Goal: Find specific page/section: Find specific page/section

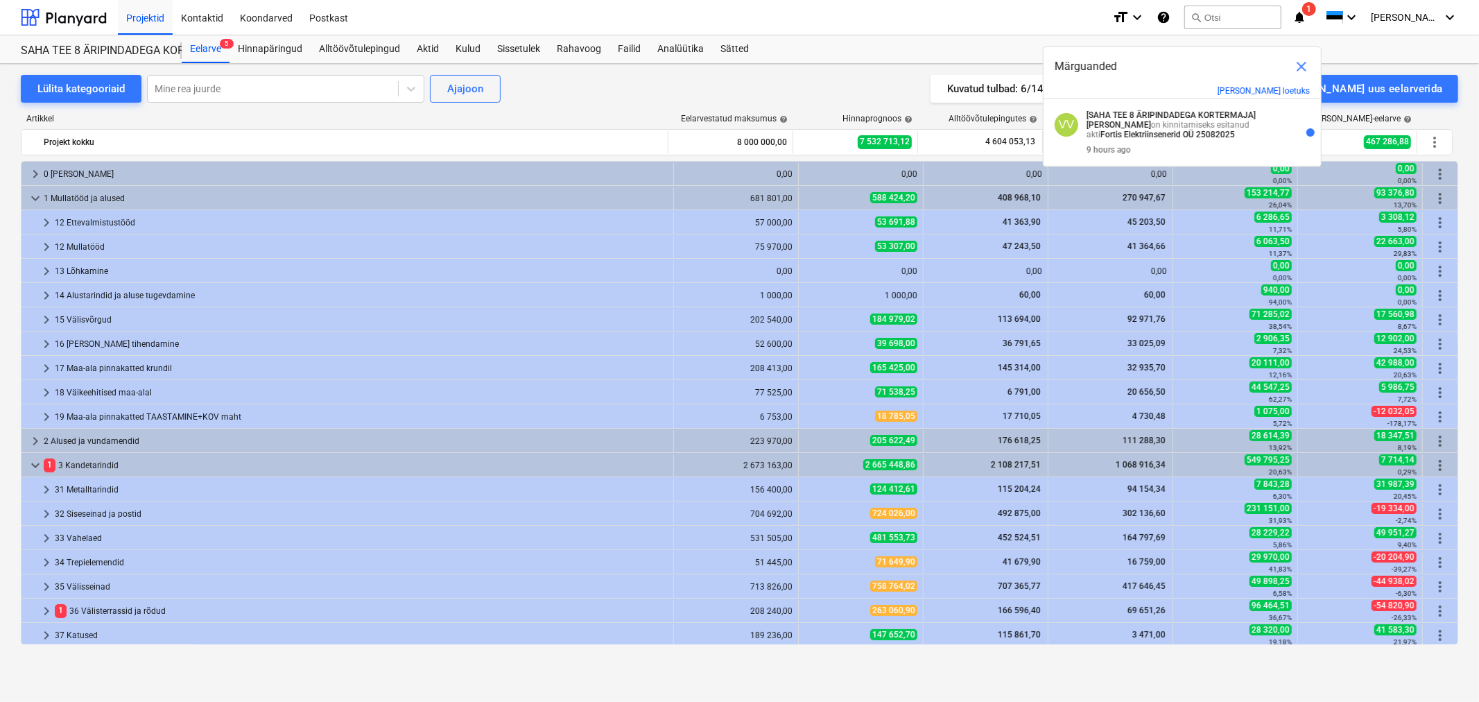
scroll to position [114, 0]
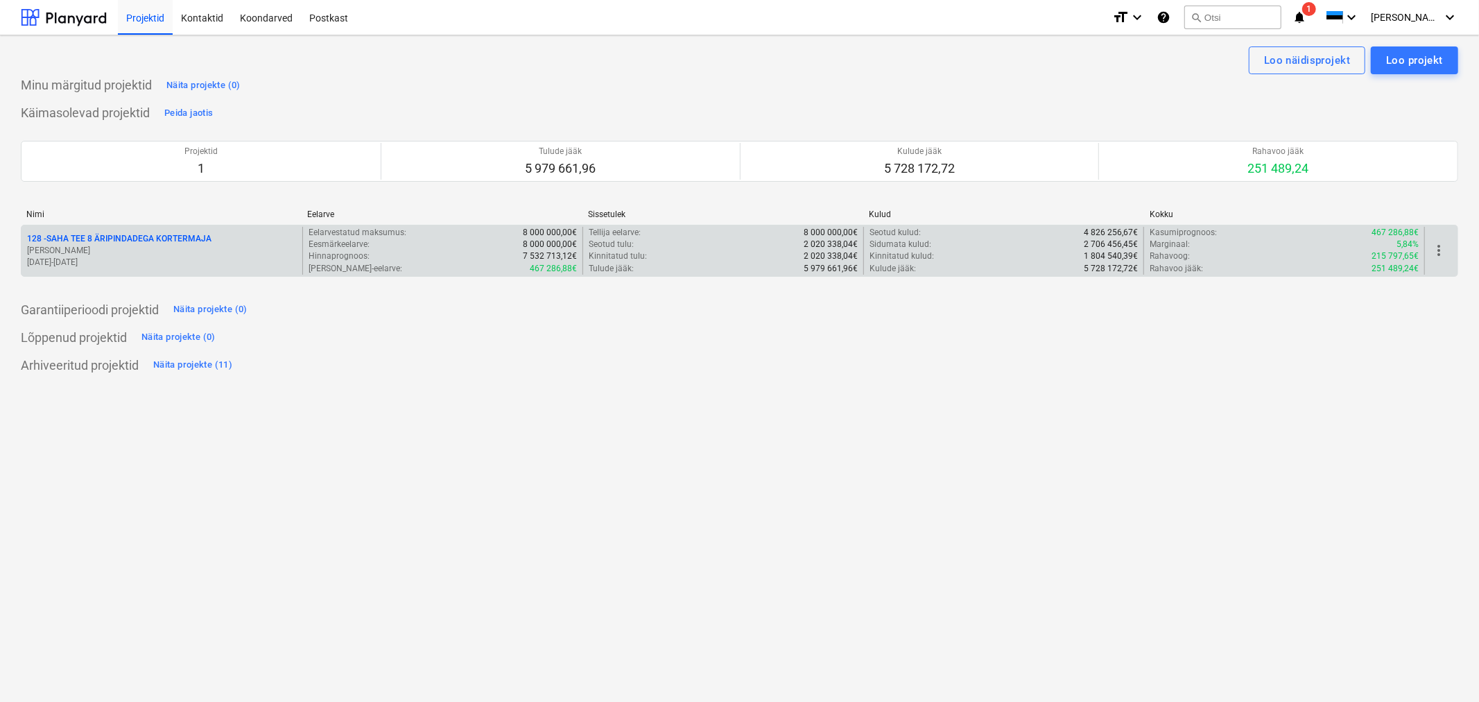
click at [151, 236] on p "128 - SAHA TEE 8 ÄRIPINDADEGA KORTERMAJA" at bounding box center [119, 239] width 185 height 12
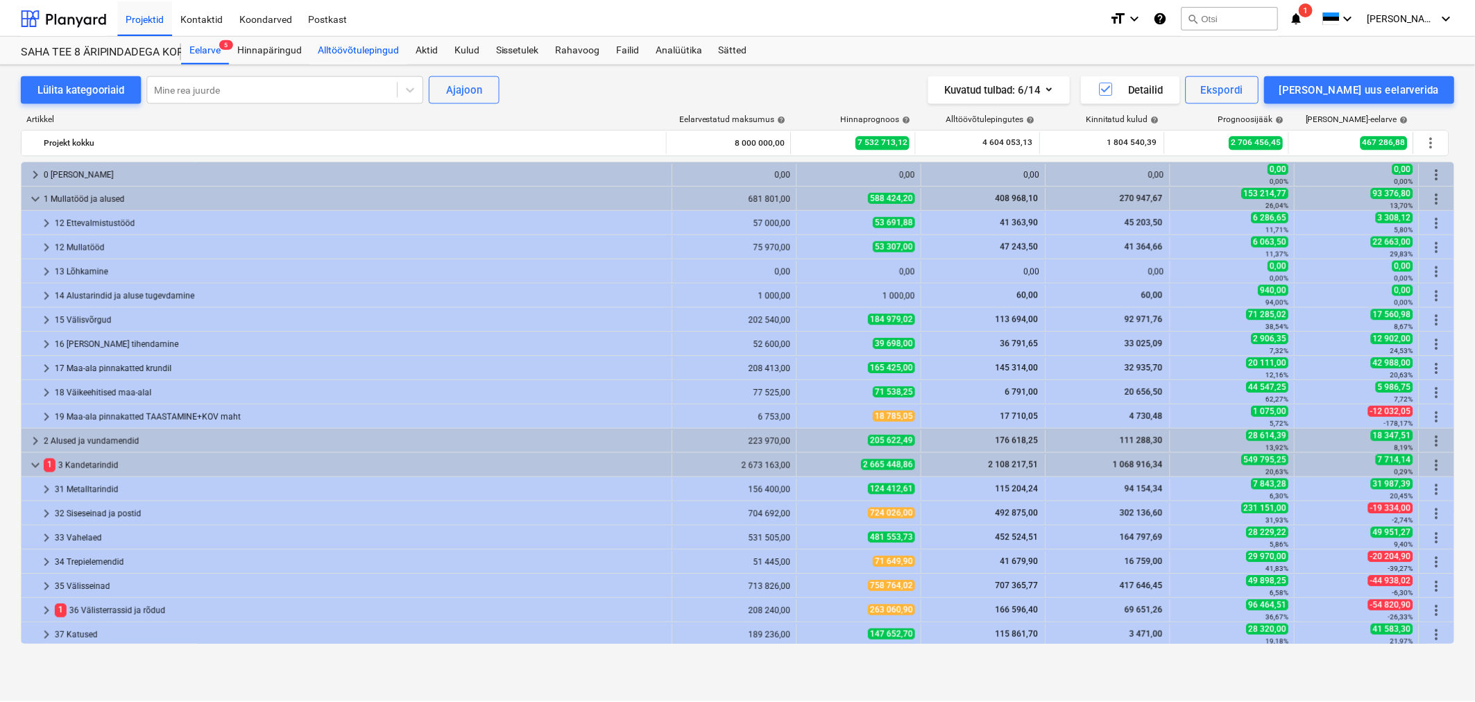
scroll to position [114, 0]
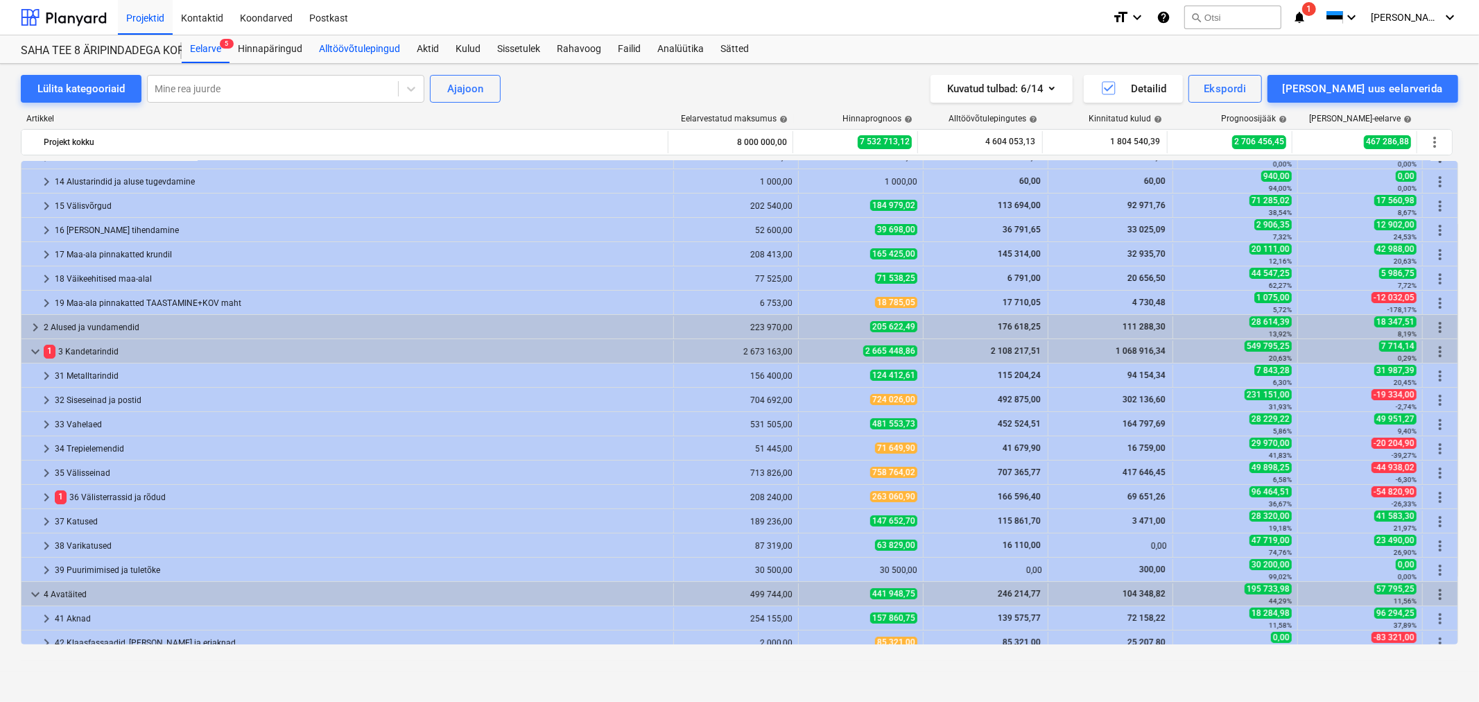
click at [355, 58] on div "Alltöövõtulepingud" at bounding box center [360, 49] width 98 height 28
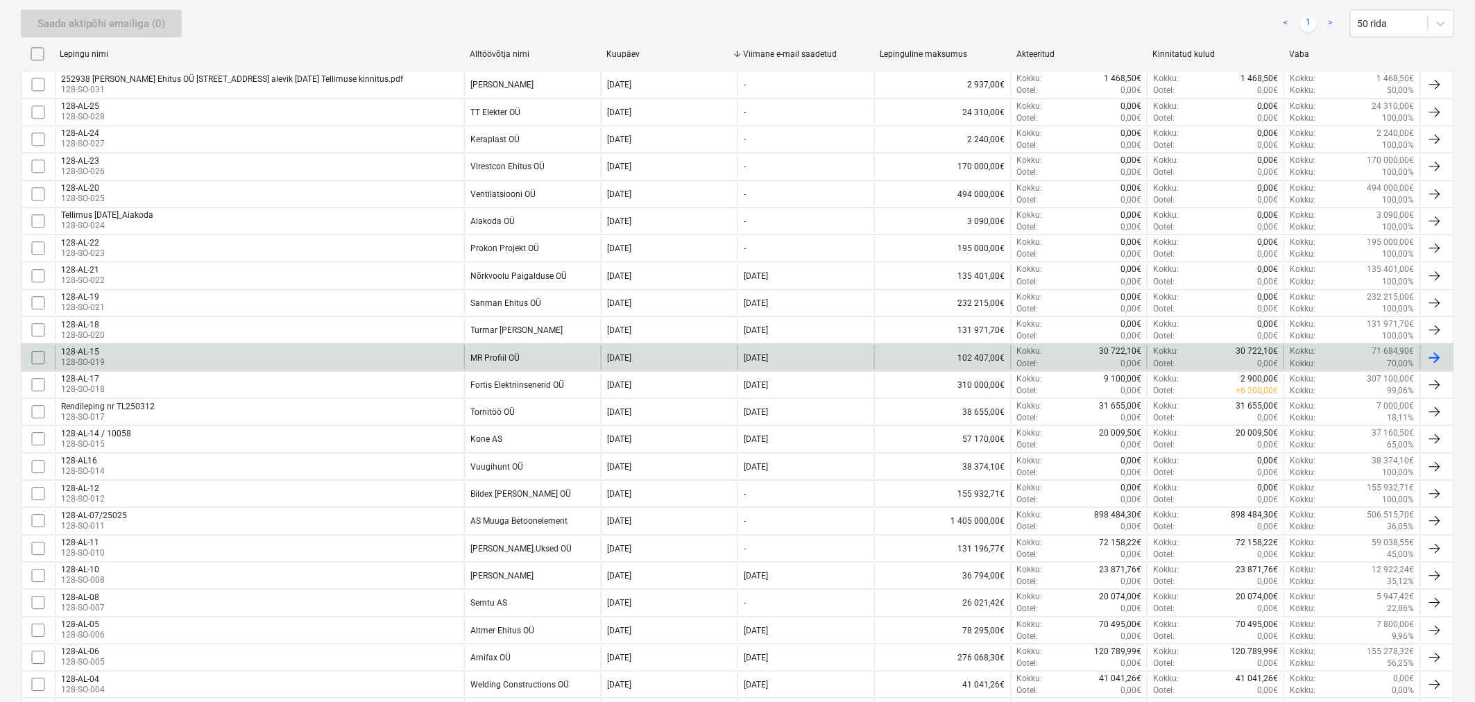
scroll to position [385, 0]
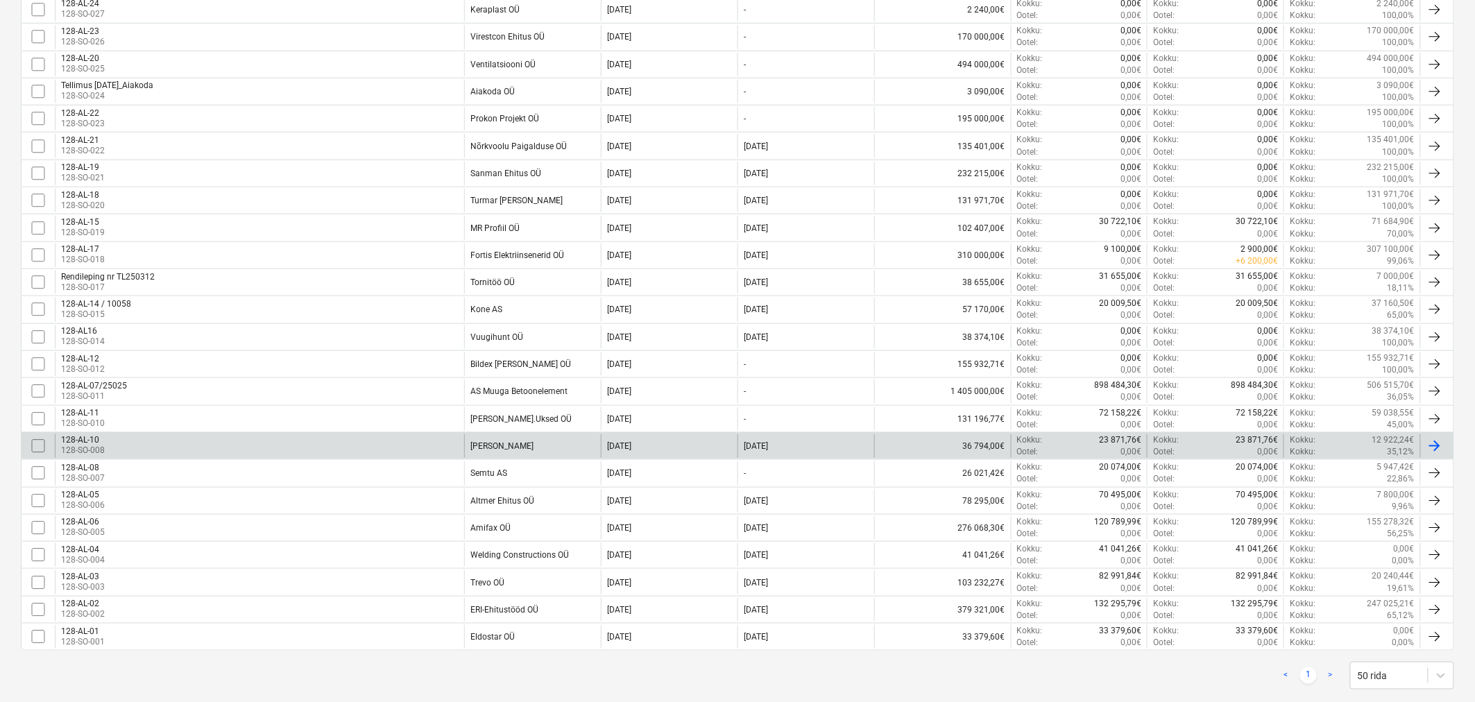
click at [98, 452] on p "128-SO-008" at bounding box center [83, 451] width 44 height 12
